Goal: Task Accomplishment & Management: Manage account settings

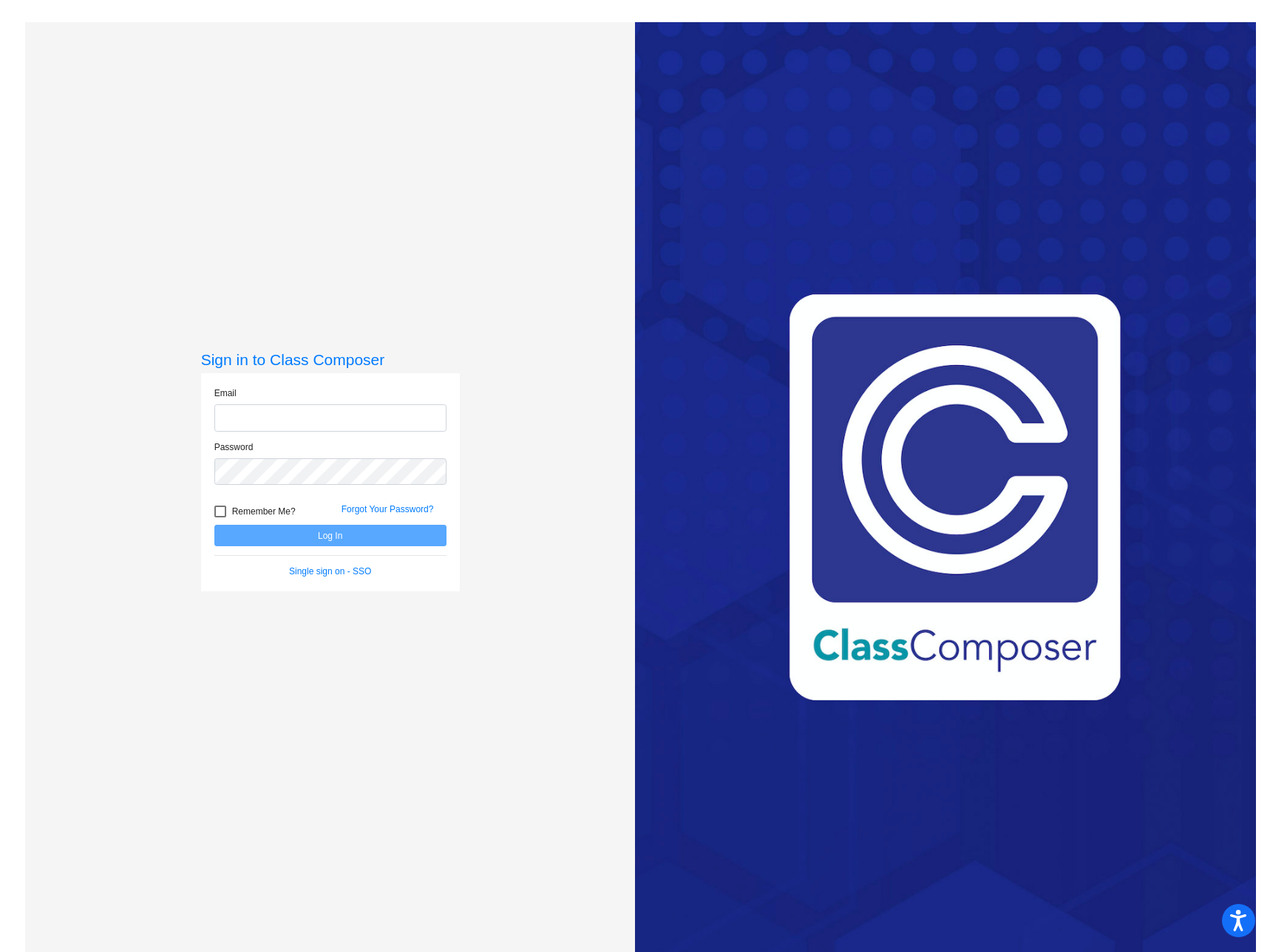
type input "[EMAIL_ADDRESS][DOMAIN_NAME]"
click at [309, 537] on button "Log In" at bounding box center [331, 535] width 232 height 21
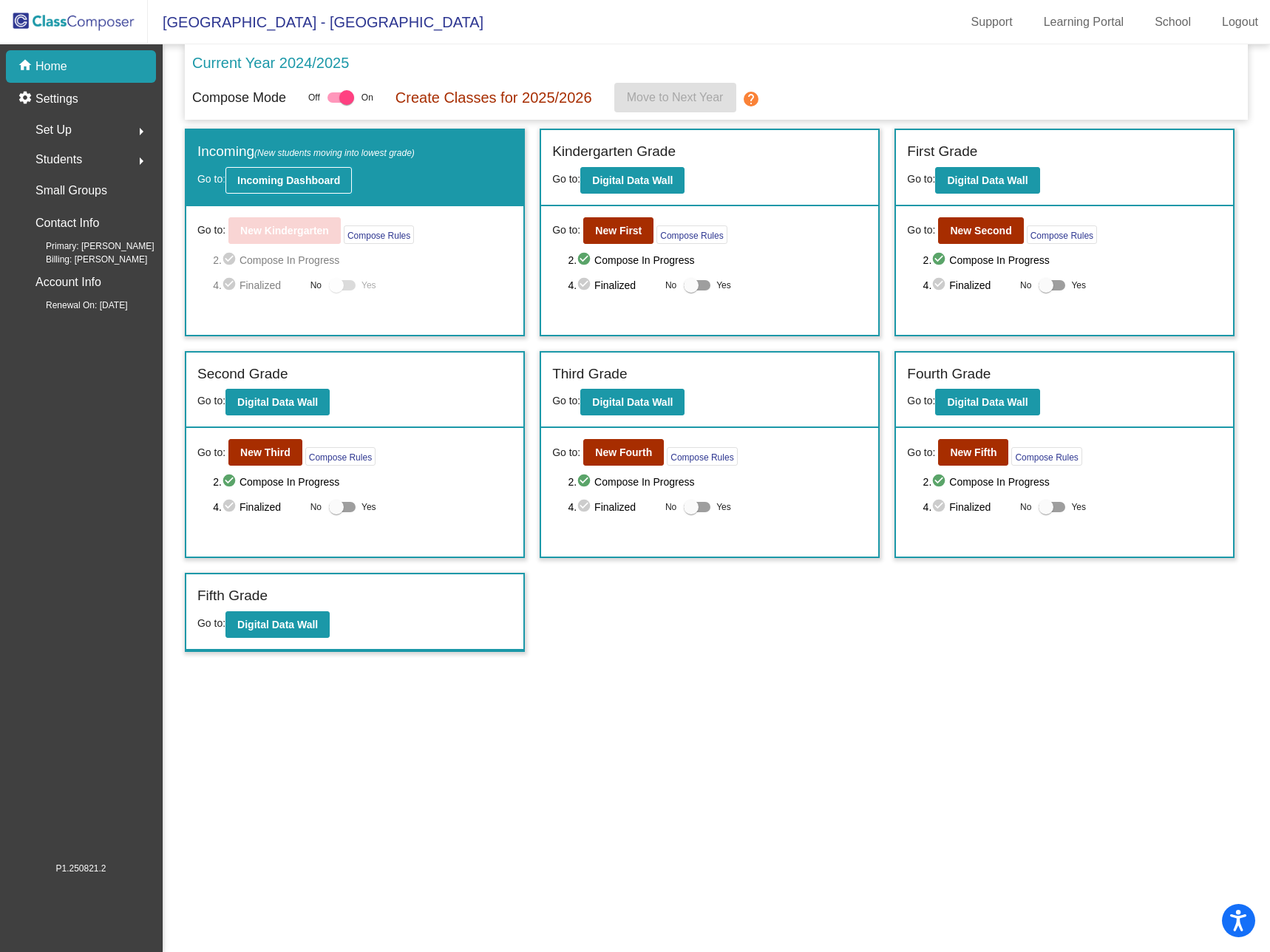
click at [296, 175] on b "Incoming Dashboard" at bounding box center [288, 181] width 102 height 12
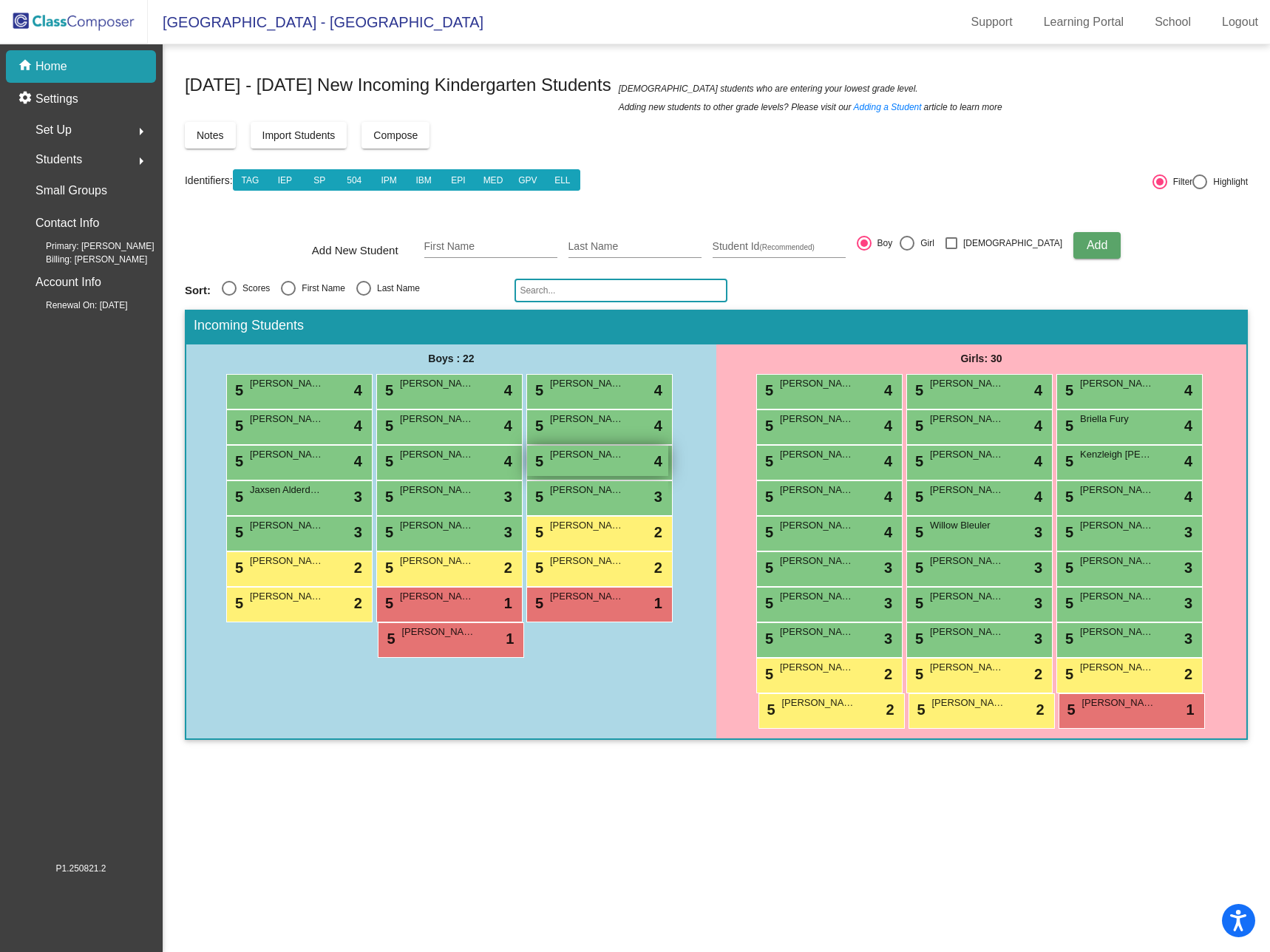
click at [594, 458] on span "[PERSON_NAME]" at bounding box center [587, 454] width 74 height 15
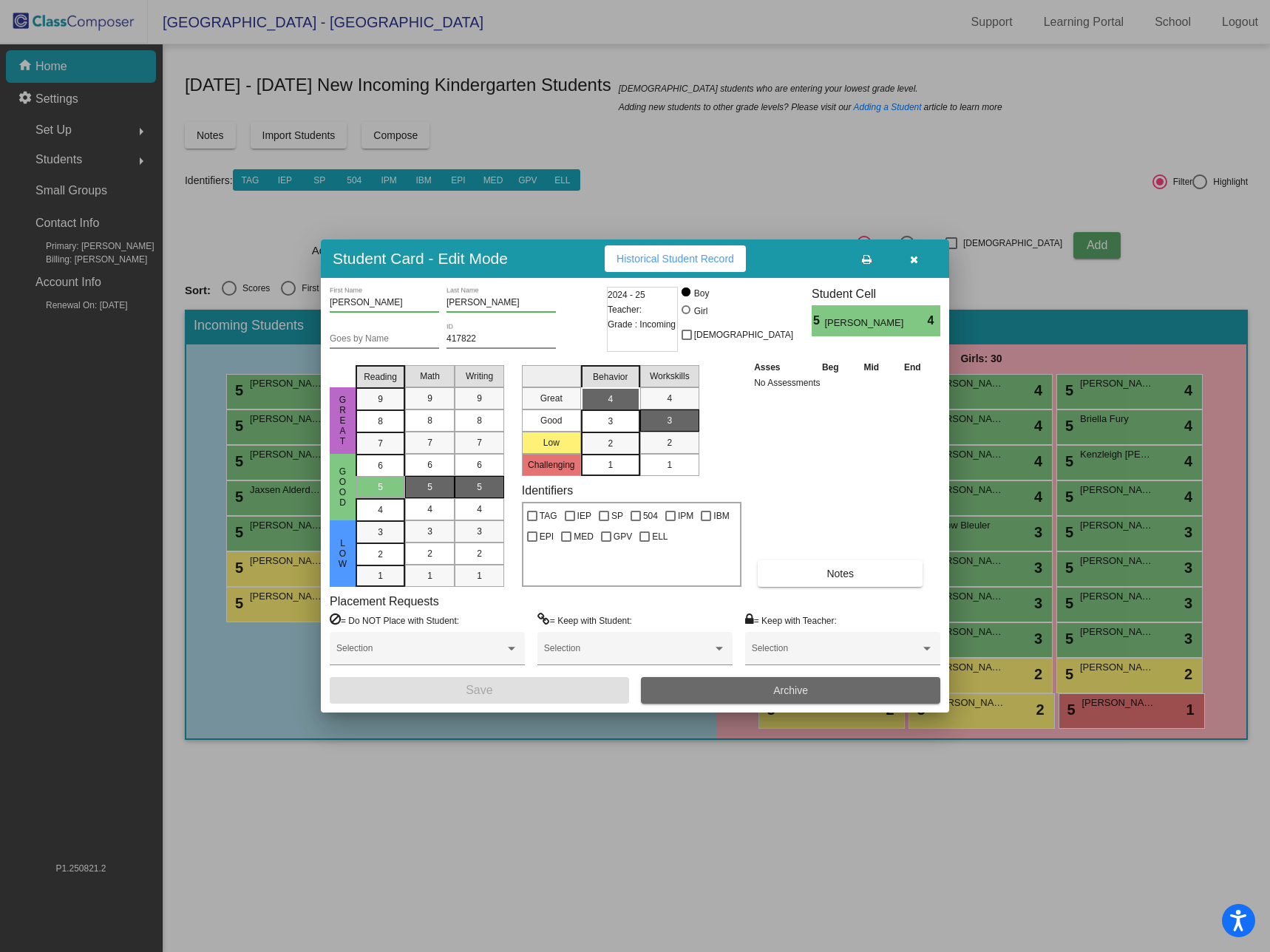
click at [816, 693] on button "Archive" at bounding box center [790, 689] width 300 height 26
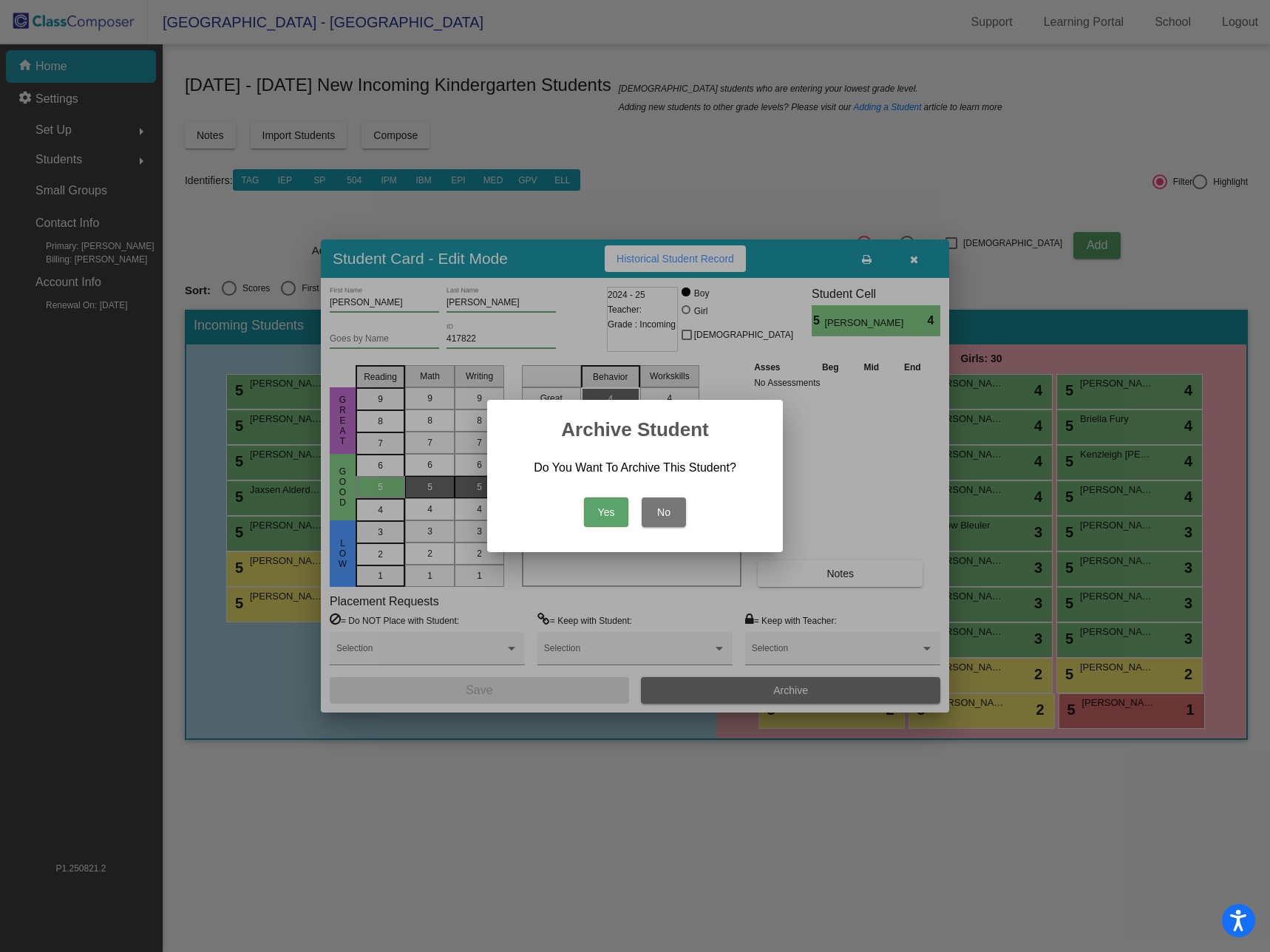
click at [614, 510] on button "Yes" at bounding box center [605, 512] width 44 height 29
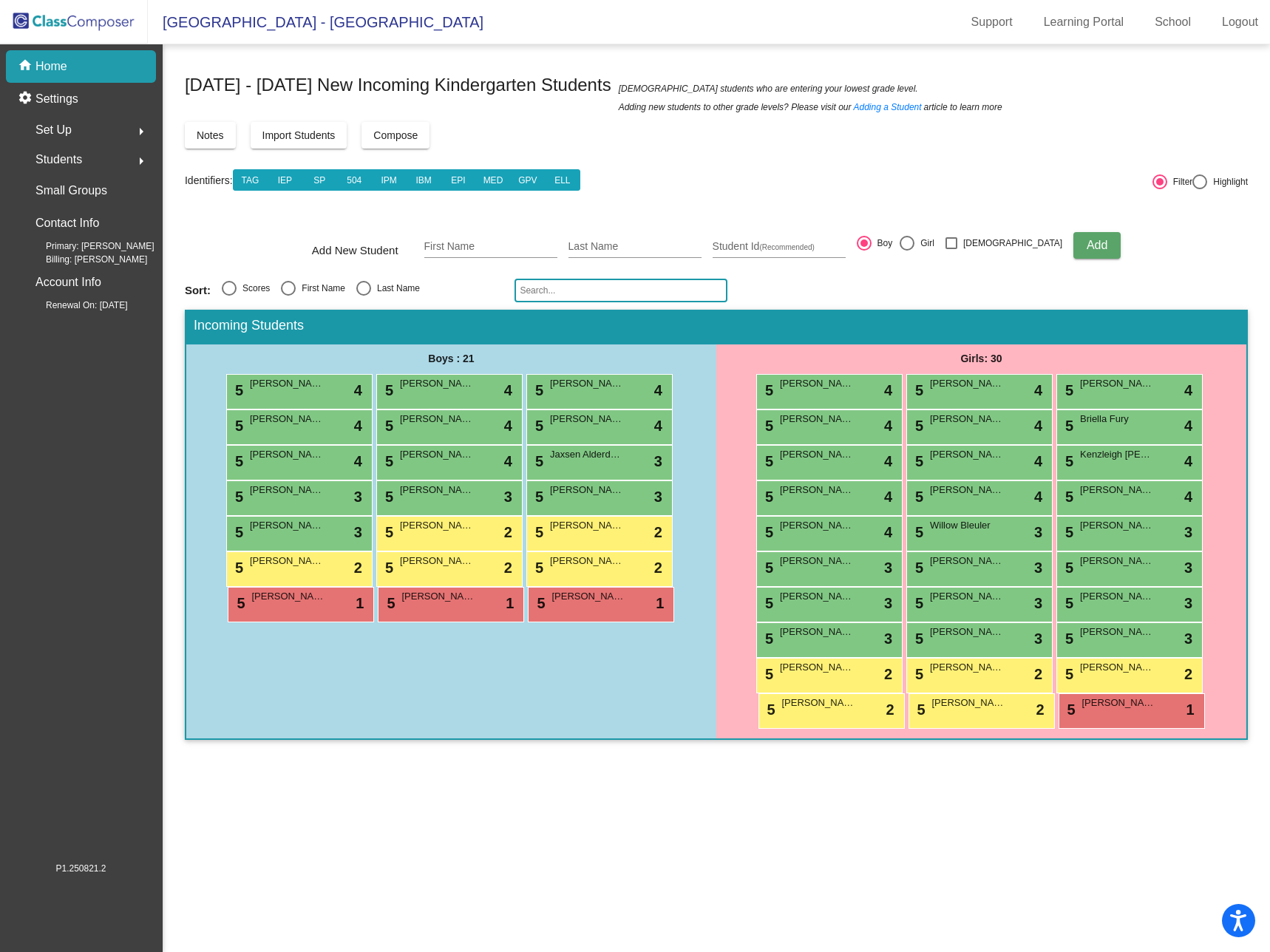
click at [432, 816] on mat-sidenav-content "[DATE] - [DATE] New Incoming Kindergarten Students New students who are enterin…" at bounding box center [717, 498] width 1107 height 908
